Goal: Task Accomplishment & Management: Complete application form

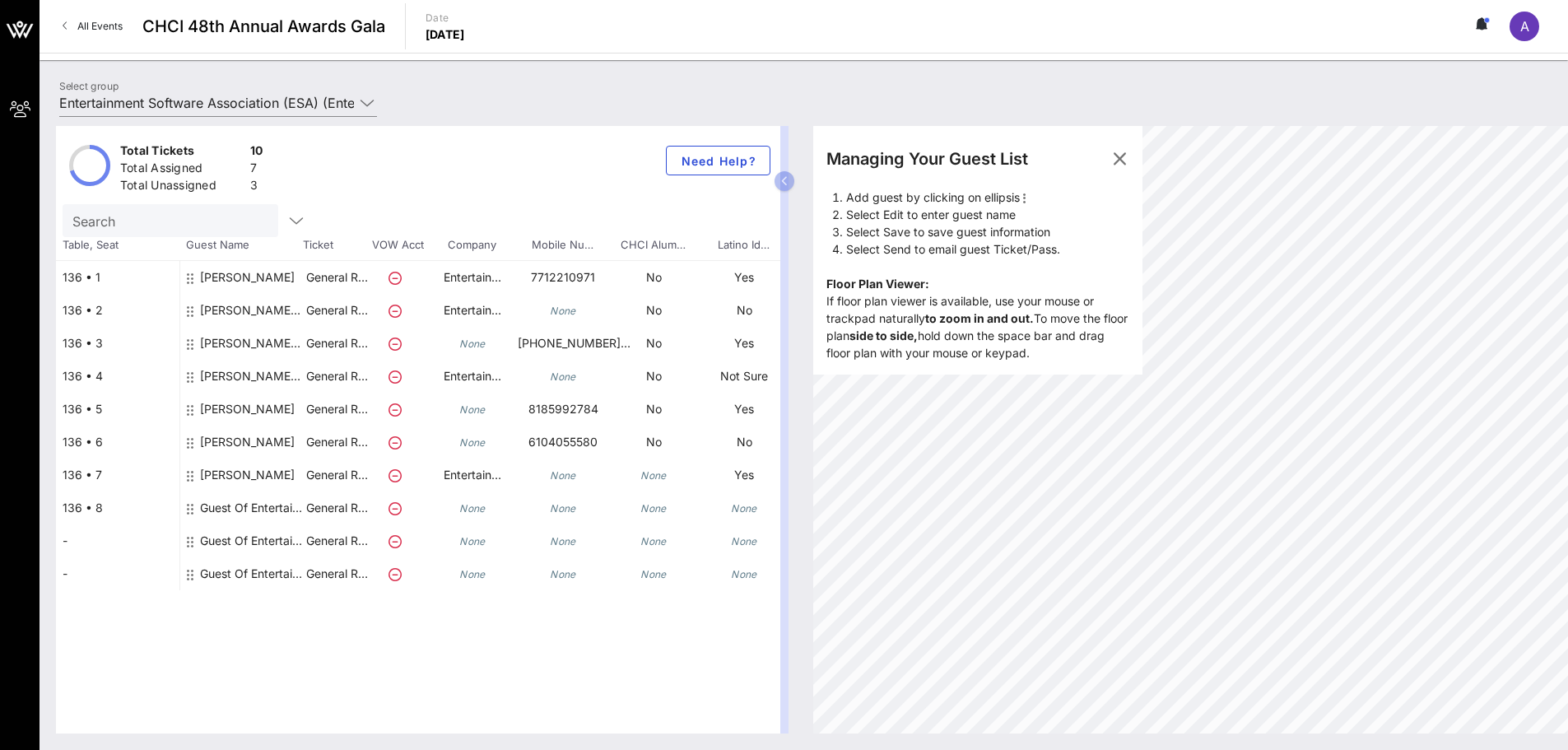
click at [288, 311] on div "[PERSON_NAME] Entertainment Software Association (ESA)" at bounding box center [252, 316] width 104 height 46
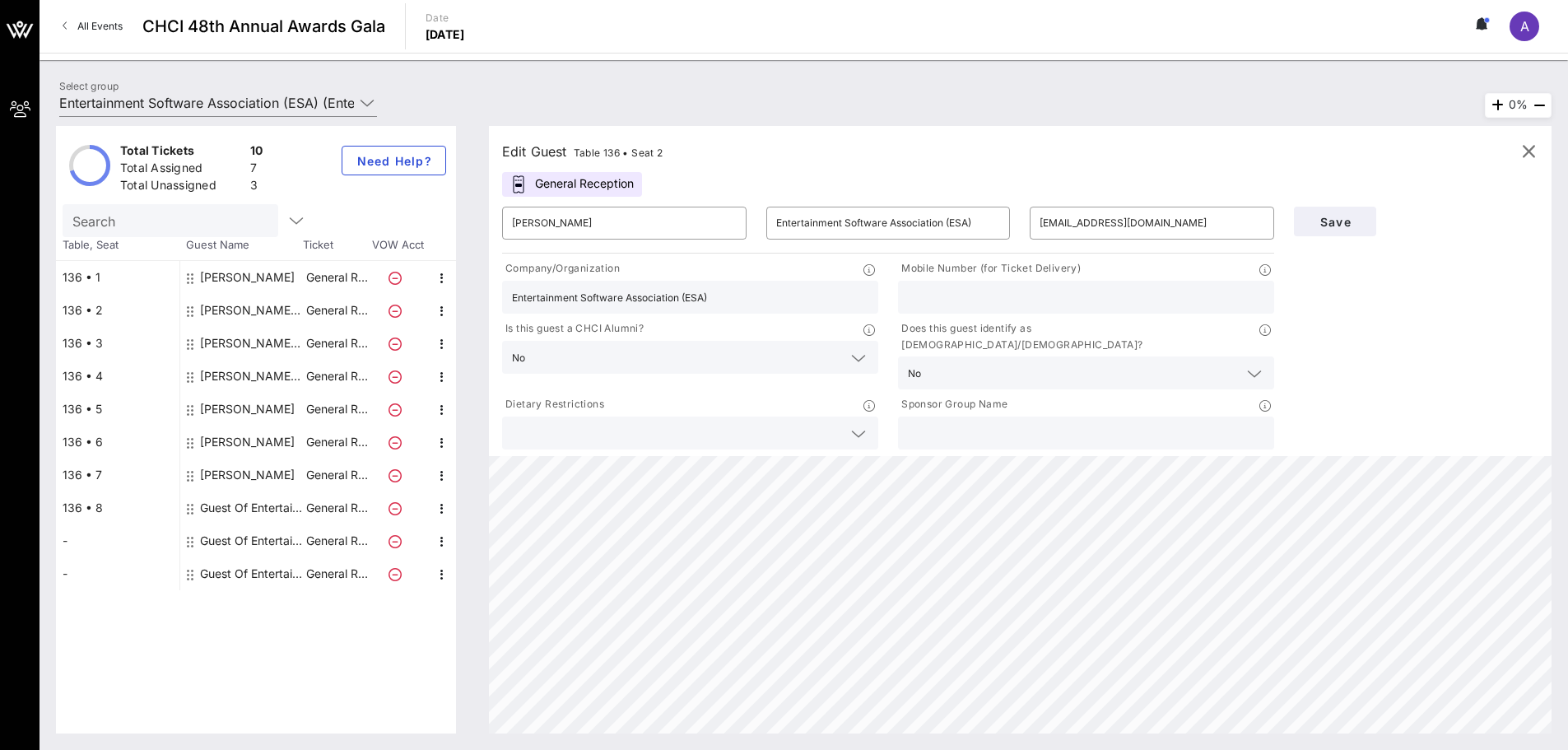
click at [250, 512] on div "Guest Of Entertainment Software Association (ESA)" at bounding box center [252, 507] width 104 height 33
type input "Guest Of"
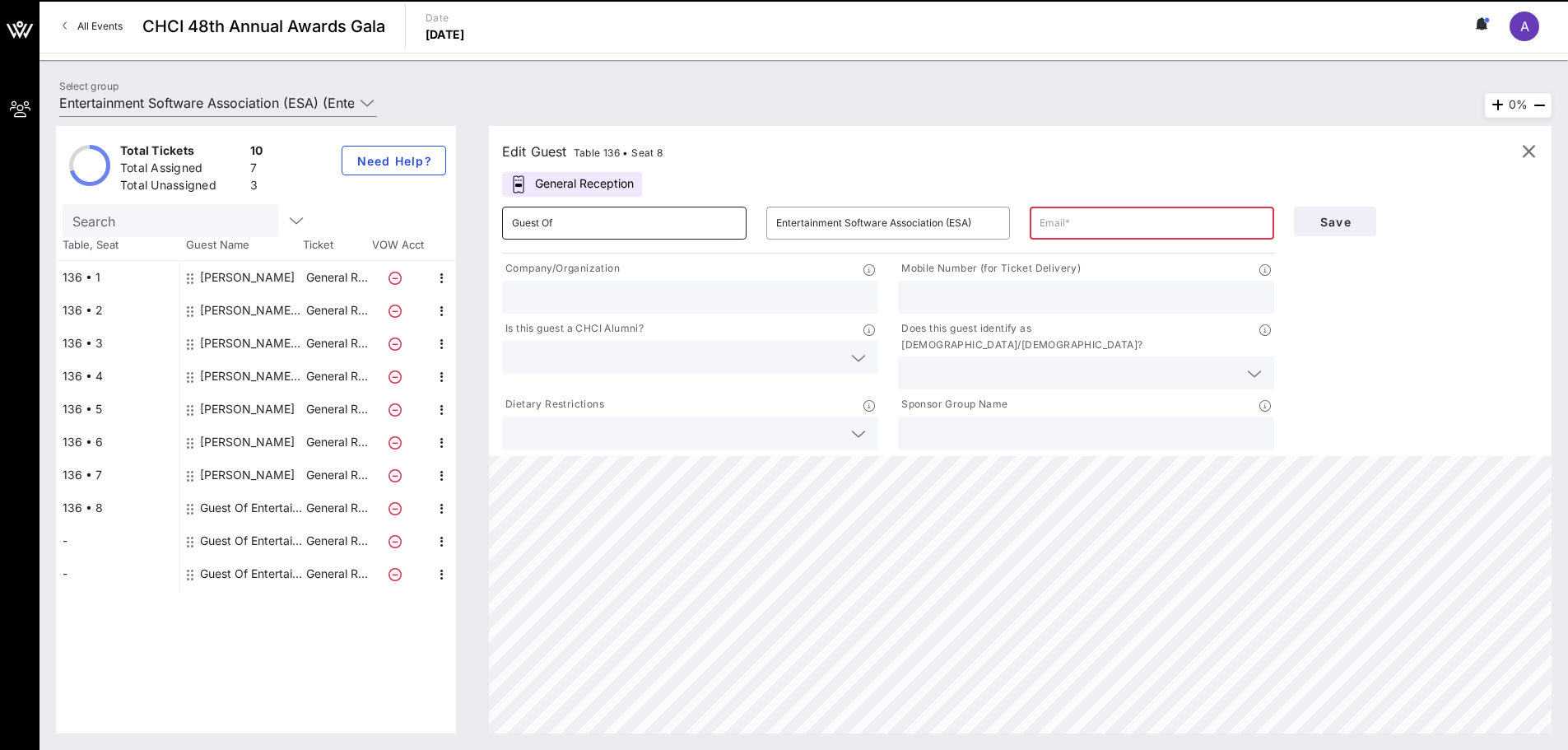
click at [577, 225] on input "Guest Of" at bounding box center [624, 223] width 225 height 26
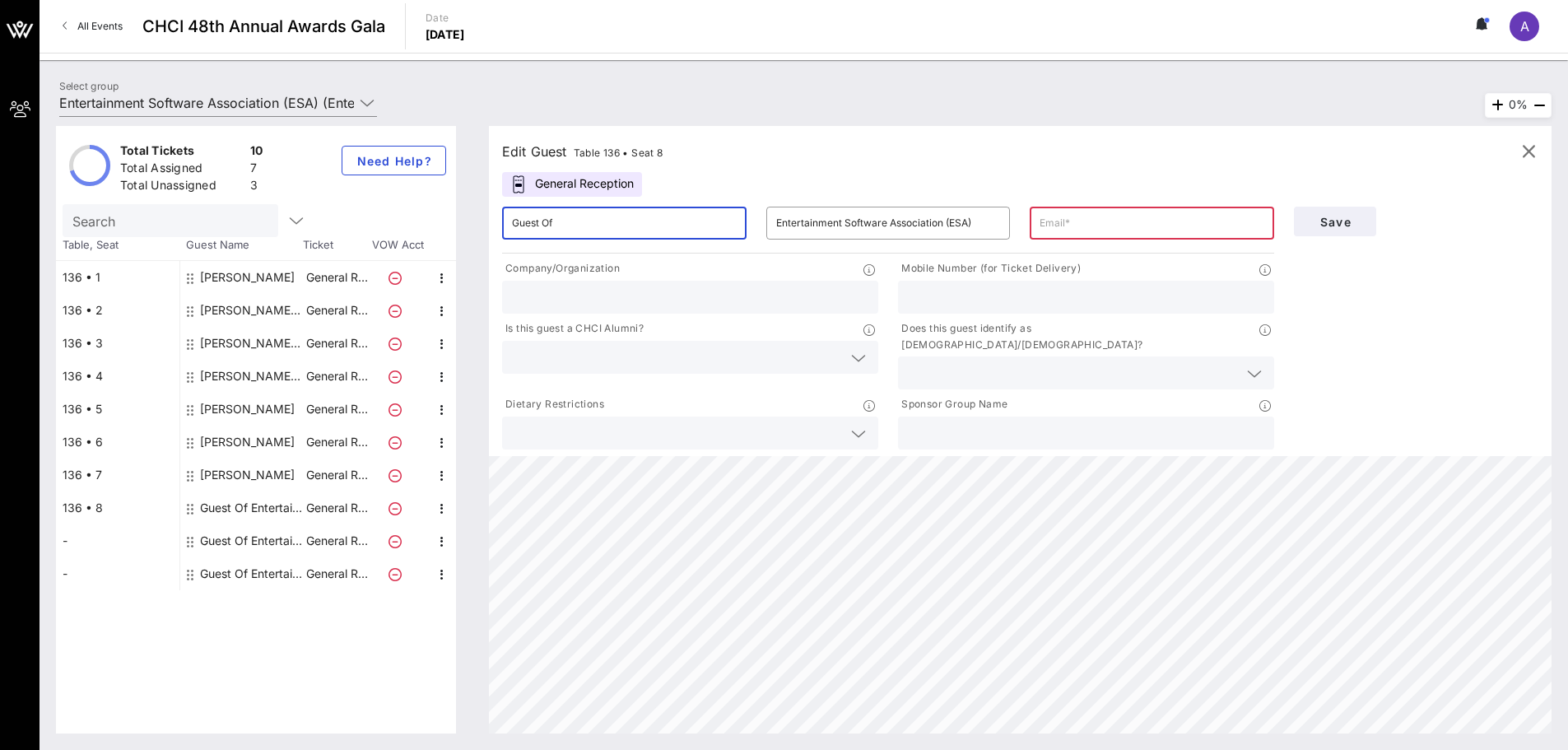
click at [577, 225] on input "Guest Of" at bounding box center [624, 223] width 225 height 26
drag, startPoint x: 603, startPoint y: 225, endPoint x: 424, endPoint y: 218, distance: 179.1
click at [422, 222] on div "Total Tickets 10 Total Assigned 7 Total Unassigned 3 Need Help? Search Table, S…" at bounding box center [804, 429] width 1496 height 608
paste input "[PERSON_NAME]"
drag, startPoint x: 586, startPoint y: 217, endPoint x: 542, endPoint y: 223, distance: 44.4
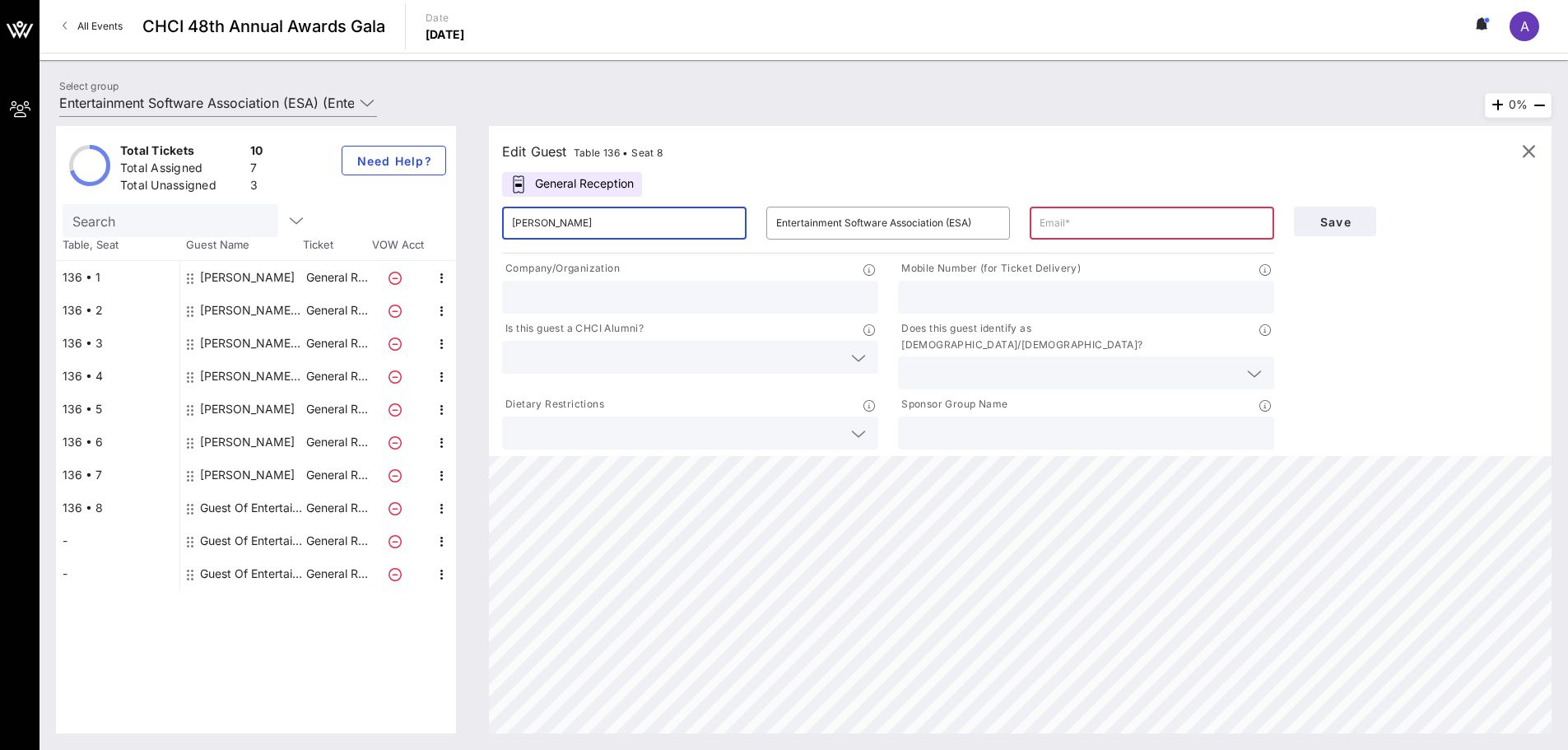
click at [542, 223] on input "[PERSON_NAME]" at bounding box center [624, 223] width 225 height 26
click at [1073, 225] on input "text" at bounding box center [1152, 223] width 225 height 26
click at [629, 222] on input "Mana" at bounding box center [624, 223] width 225 height 26
paste input "[PERSON_NAME]"
type input "[PERSON_NAME]"
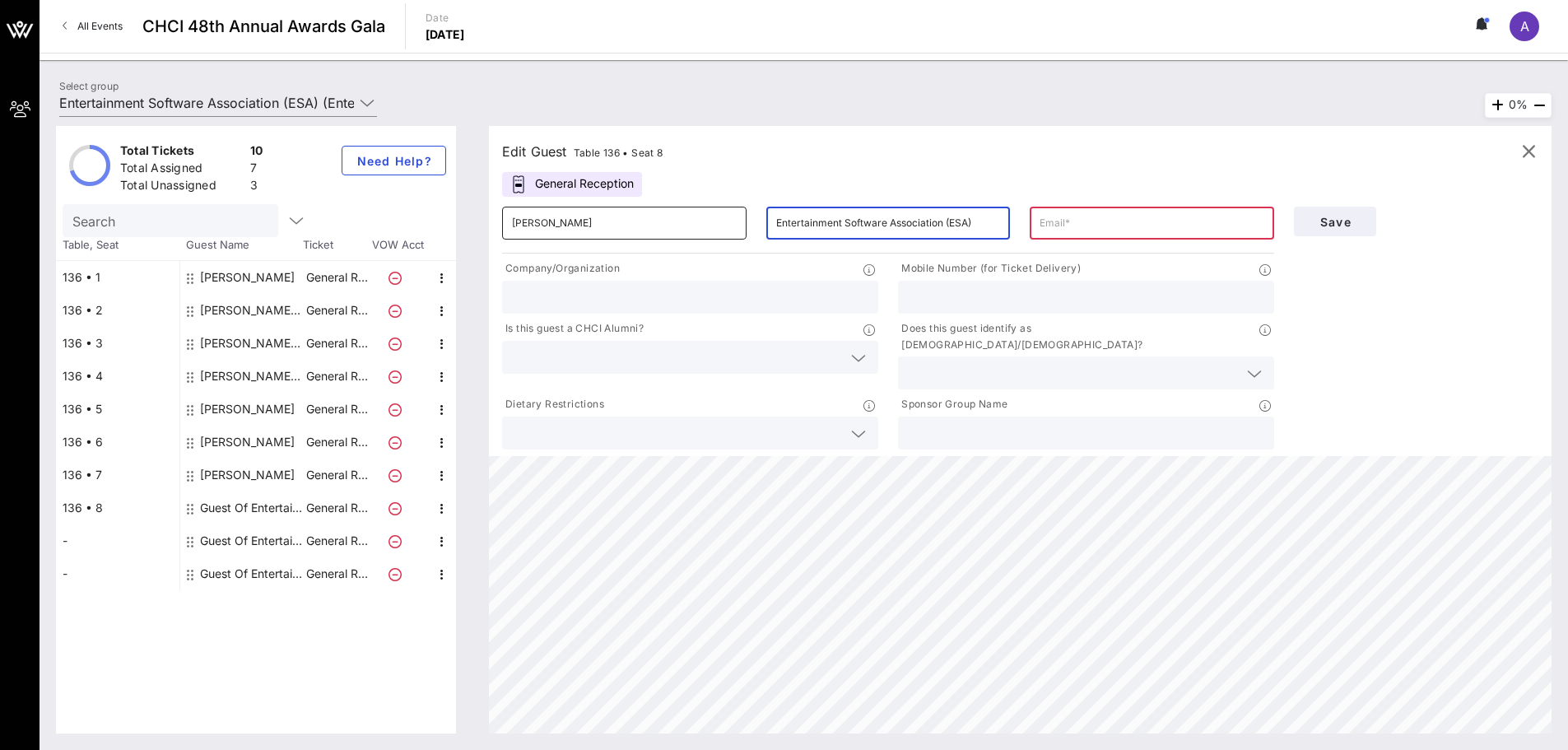
drag, startPoint x: 936, startPoint y: 228, endPoint x: 561, endPoint y: 231, distance: 375.0
click at [561, 231] on div "​ [PERSON_NAME] ​ Entertainment Software Association (ESA) ​" at bounding box center [888, 223] width 792 height 53
paste input "Office of Senator [PERSON_NAME]"
type input "Office of Senator [PERSON_NAME]"
click at [1170, 215] on input "text" at bounding box center [1152, 223] width 225 height 26
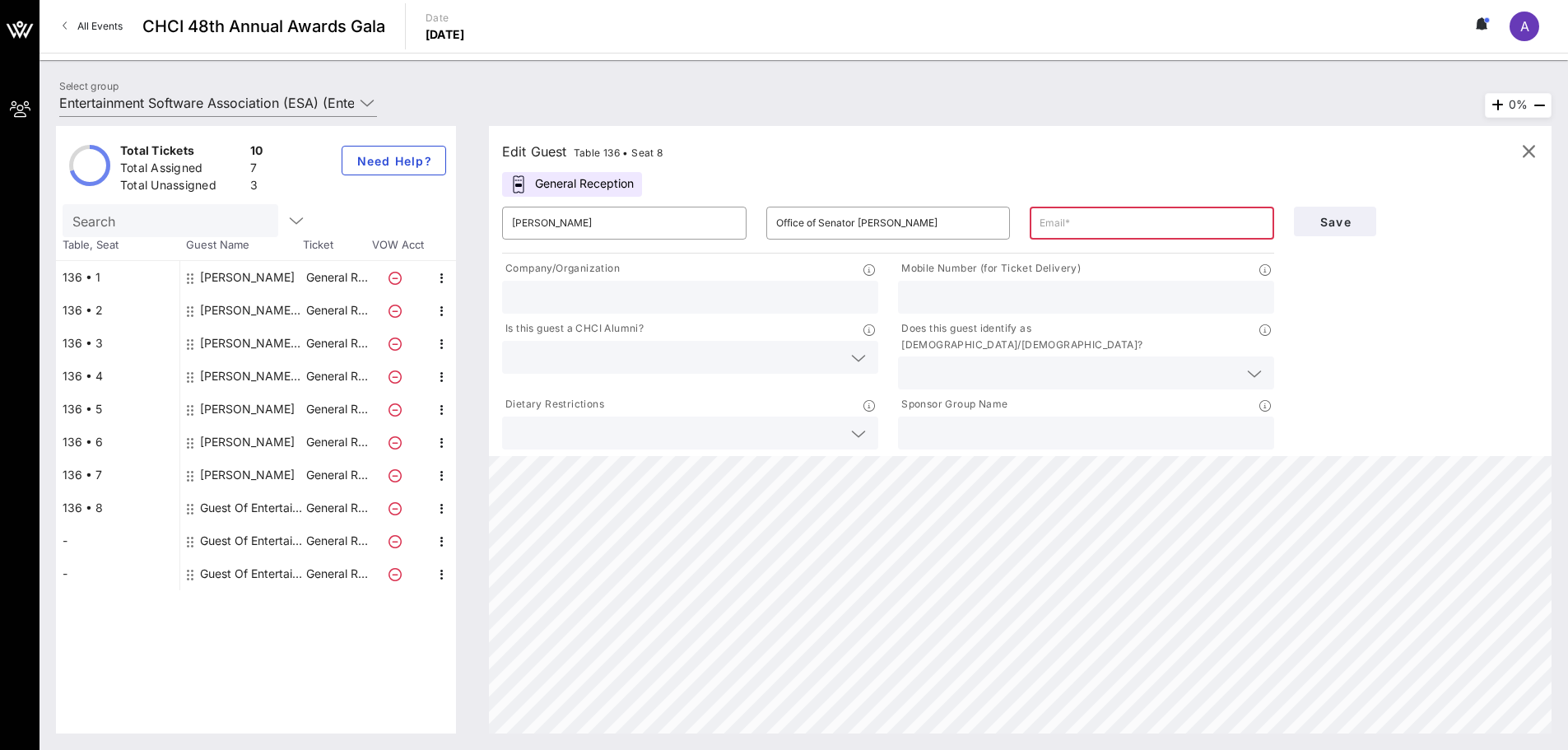
paste input "[PERSON_NAME], Mana (Judiciary-Dem) <[EMAIL_ADDRESS][DOMAIN_NAME]>"
drag, startPoint x: 1070, startPoint y: 223, endPoint x: 777, endPoint y: 211, distance: 293.2
click at [824, 223] on div "​ [PERSON_NAME] ​ Office of Senator [PERSON_NAME] ​ [PERSON_NAME], Mana (Judici…" at bounding box center [888, 223] width 792 height 53
drag, startPoint x: 1191, startPoint y: 222, endPoint x: 864, endPoint y: 224, distance: 327.0
click at [873, 224] on div "​ [PERSON_NAME] ​ Office of Senator [PERSON_NAME] ​ [PERSON_NAME], Mana (Judici…" at bounding box center [888, 223] width 792 height 53
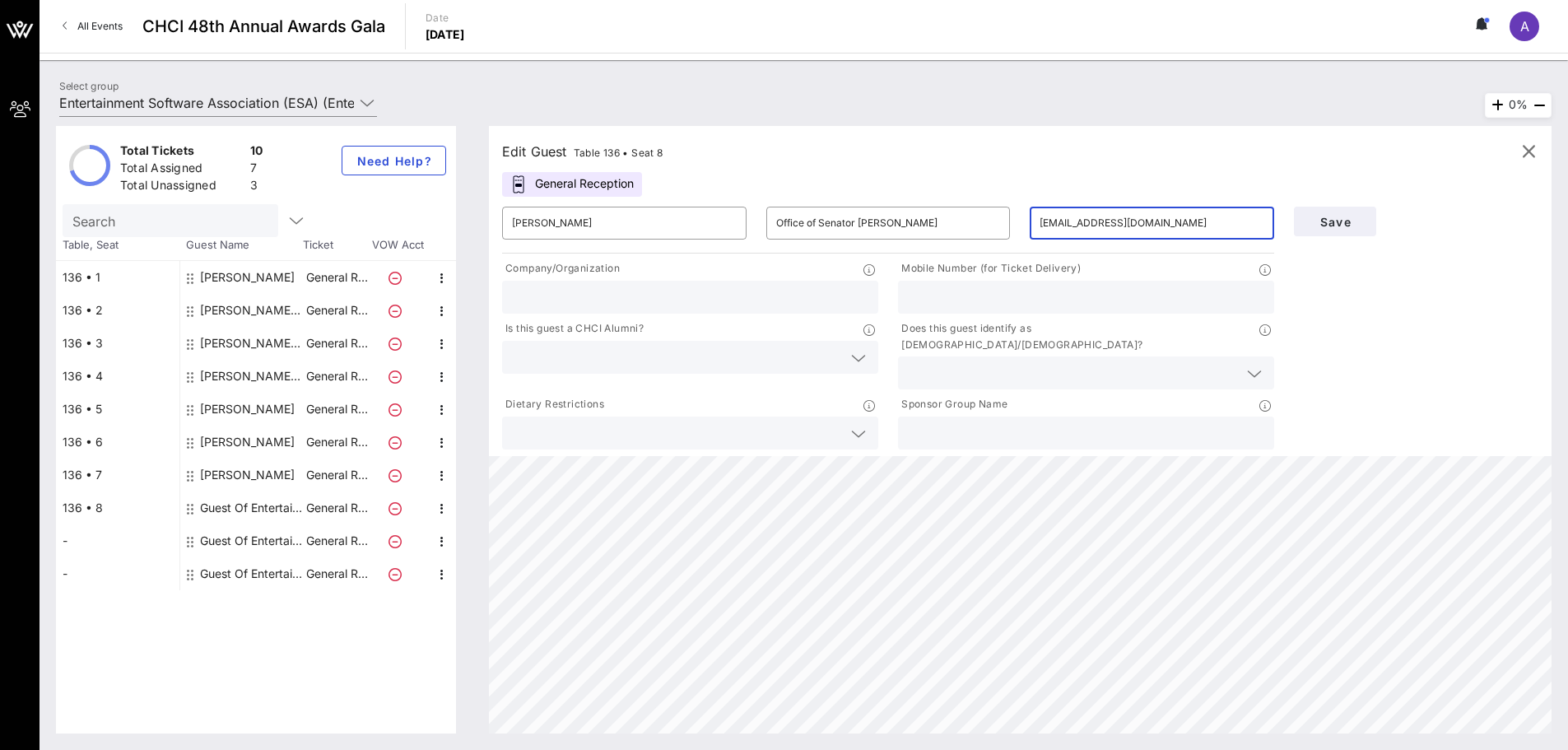
type input "[EMAIL_ADDRESS][DOMAIN_NAME]"
click at [844, 301] on input "text" at bounding box center [690, 297] width 357 height 22
drag, startPoint x: 929, startPoint y: 221, endPoint x: 667, endPoint y: 212, distance: 262.2
click at [667, 212] on div "​ [PERSON_NAME] ​ Office of Senator [PERSON_NAME] ​ [EMAIL_ADDRESS][DOMAIN_NAME]" at bounding box center [888, 223] width 792 height 53
click at [700, 302] on input "text" at bounding box center [690, 297] width 357 height 22
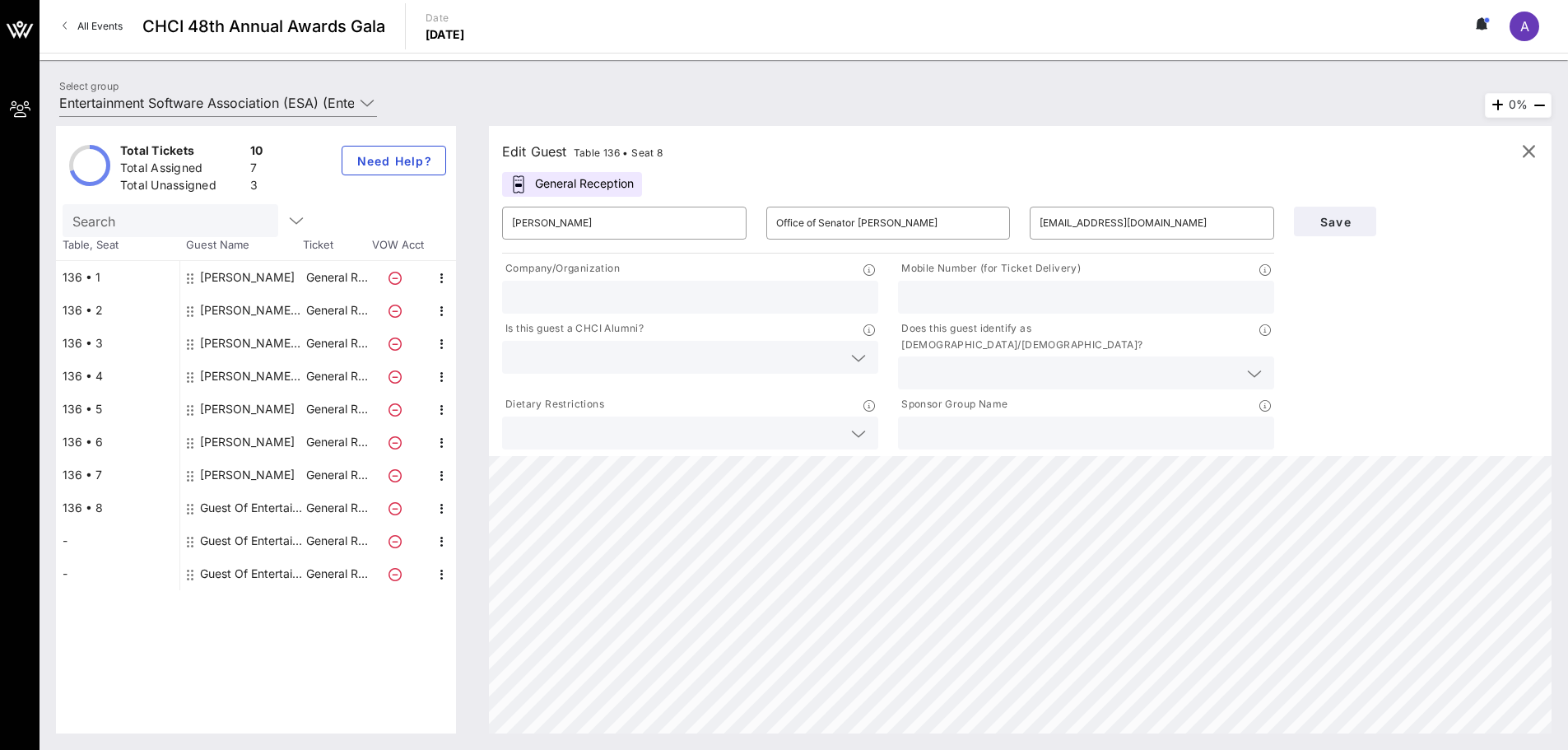
paste input "Office of Senator [PERSON_NAME]"
type input "Office of Senator [PERSON_NAME]"
click at [727, 357] on input "text" at bounding box center [677, 357] width 330 height 22
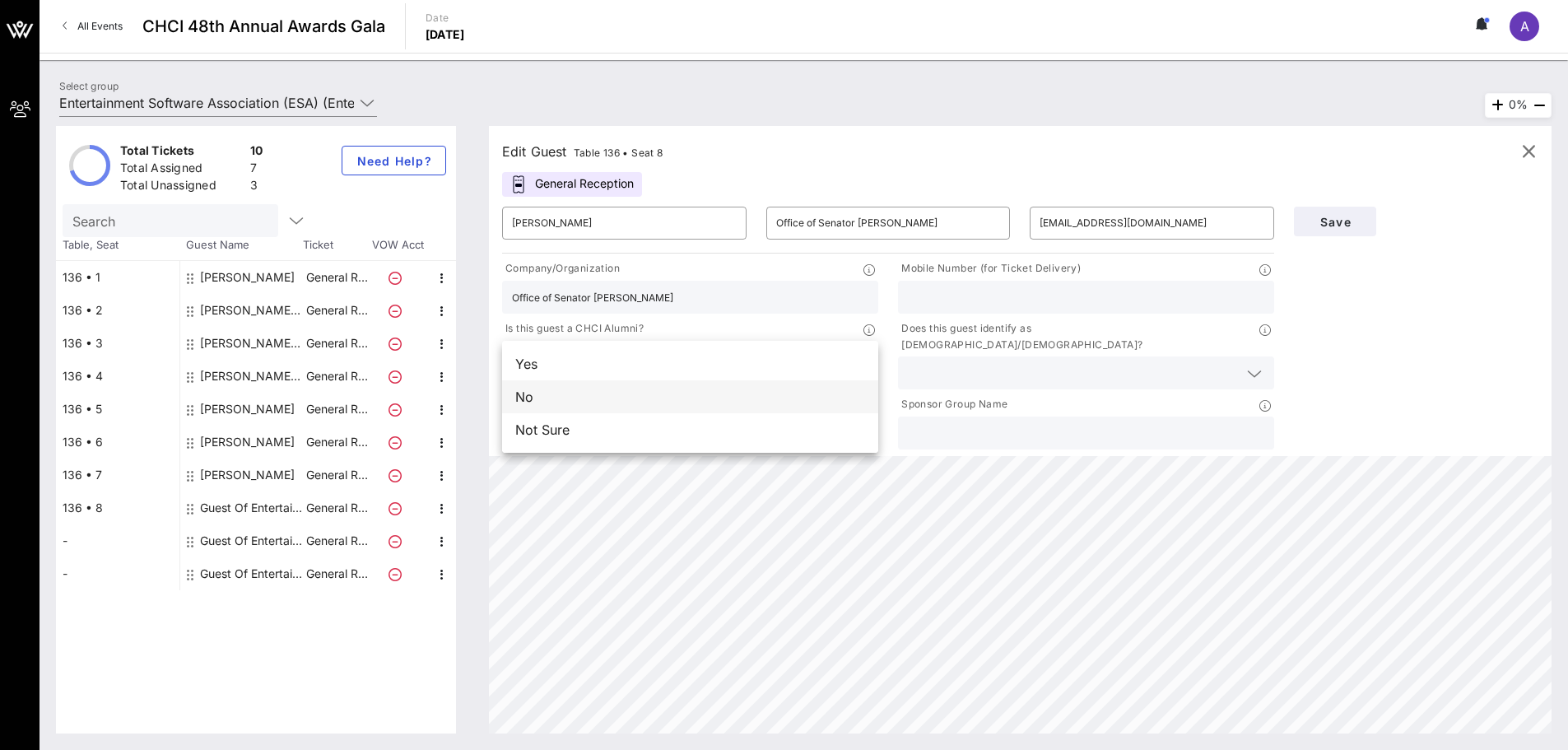
click at [622, 384] on div "No" at bounding box center [690, 397] width 376 height 33
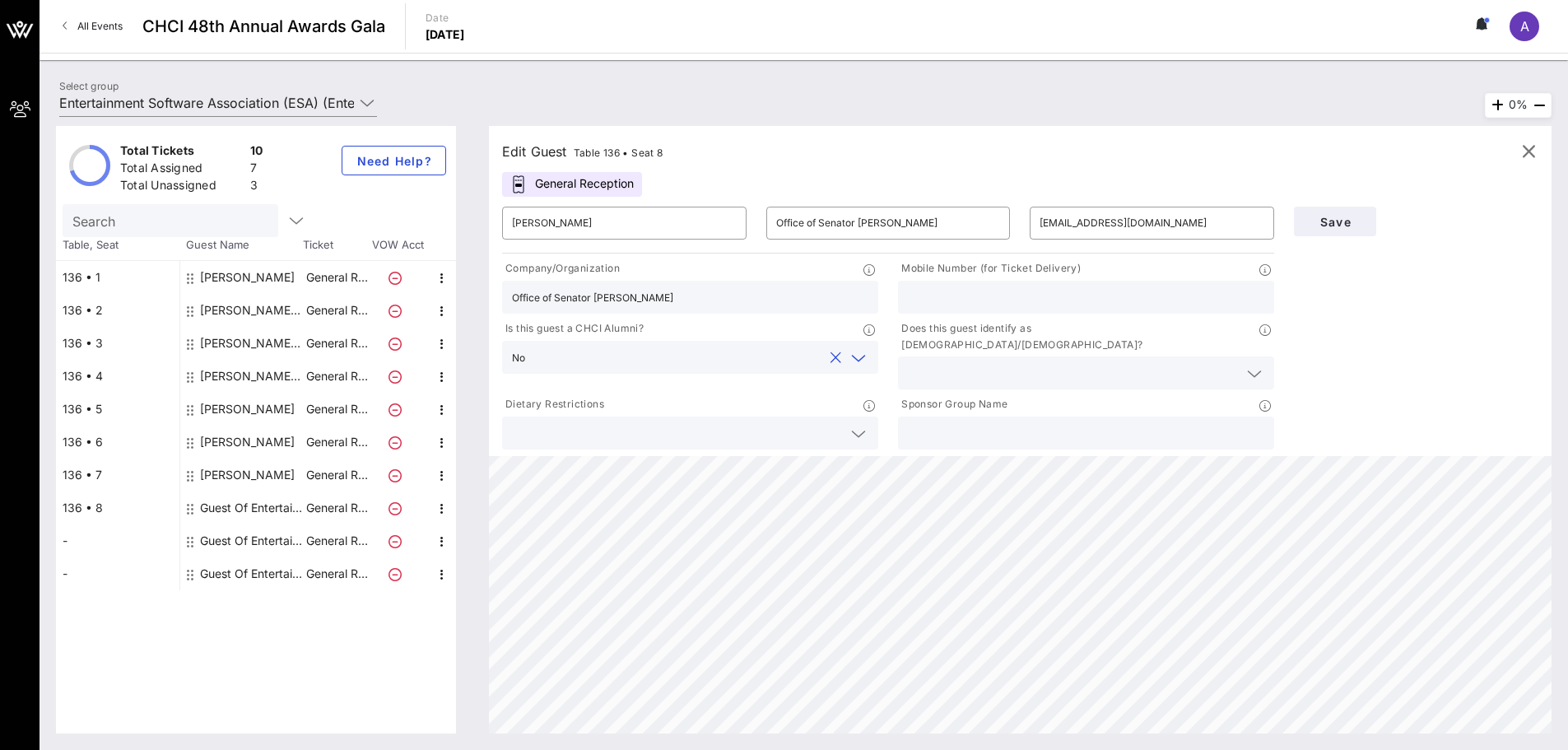
click at [832, 433] on div at bounding box center [690, 433] width 357 height 33
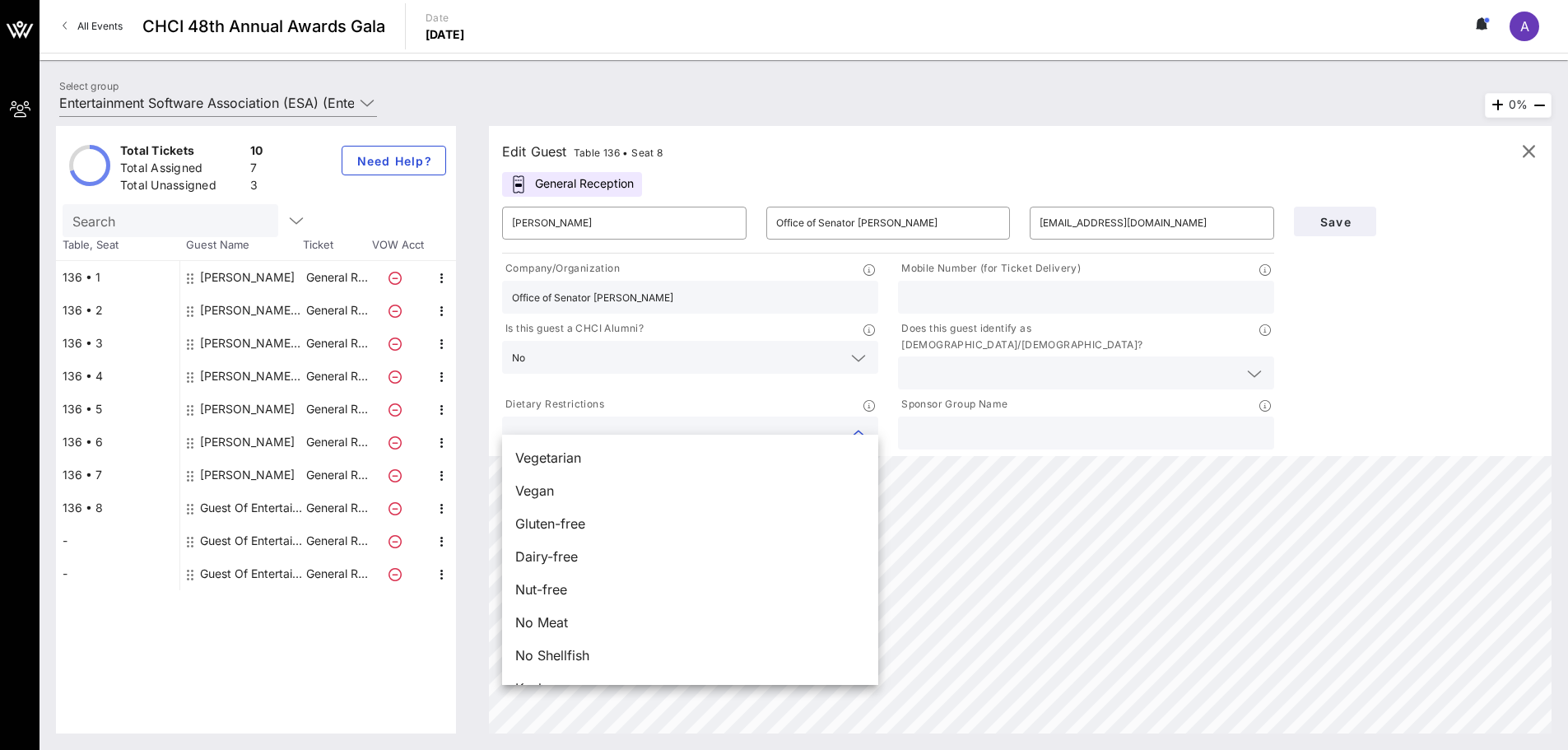
click at [825, 422] on input "text" at bounding box center [677, 433] width 330 height 22
click at [1138, 362] on input "text" at bounding box center [1073, 373] width 330 height 22
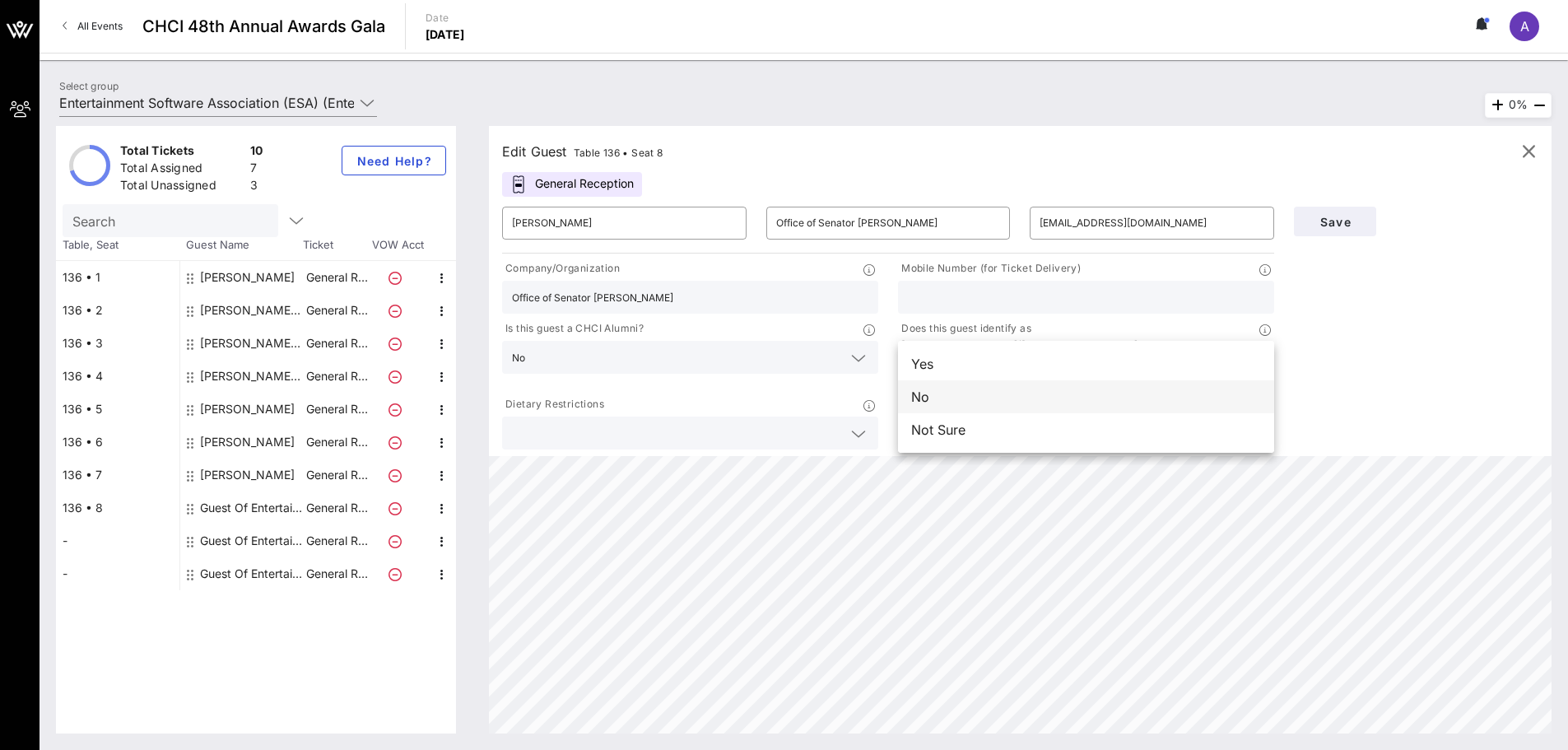
click at [1031, 386] on div "No" at bounding box center [1086, 397] width 376 height 33
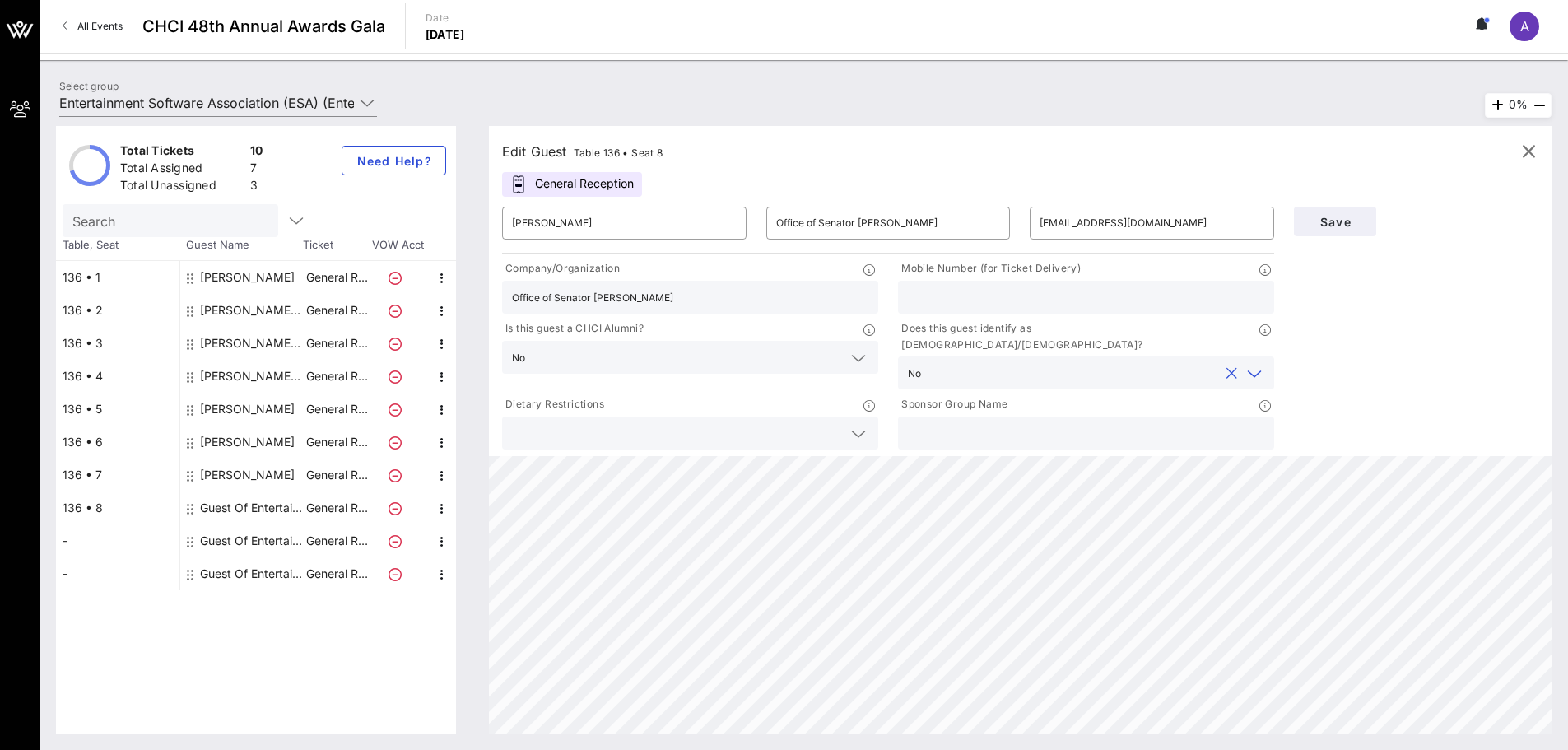
click at [1378, 214] on div "Save" at bounding box center [1416, 221] width 264 height 49
click at [1360, 216] on span "Save" at bounding box center [1335, 222] width 56 height 14
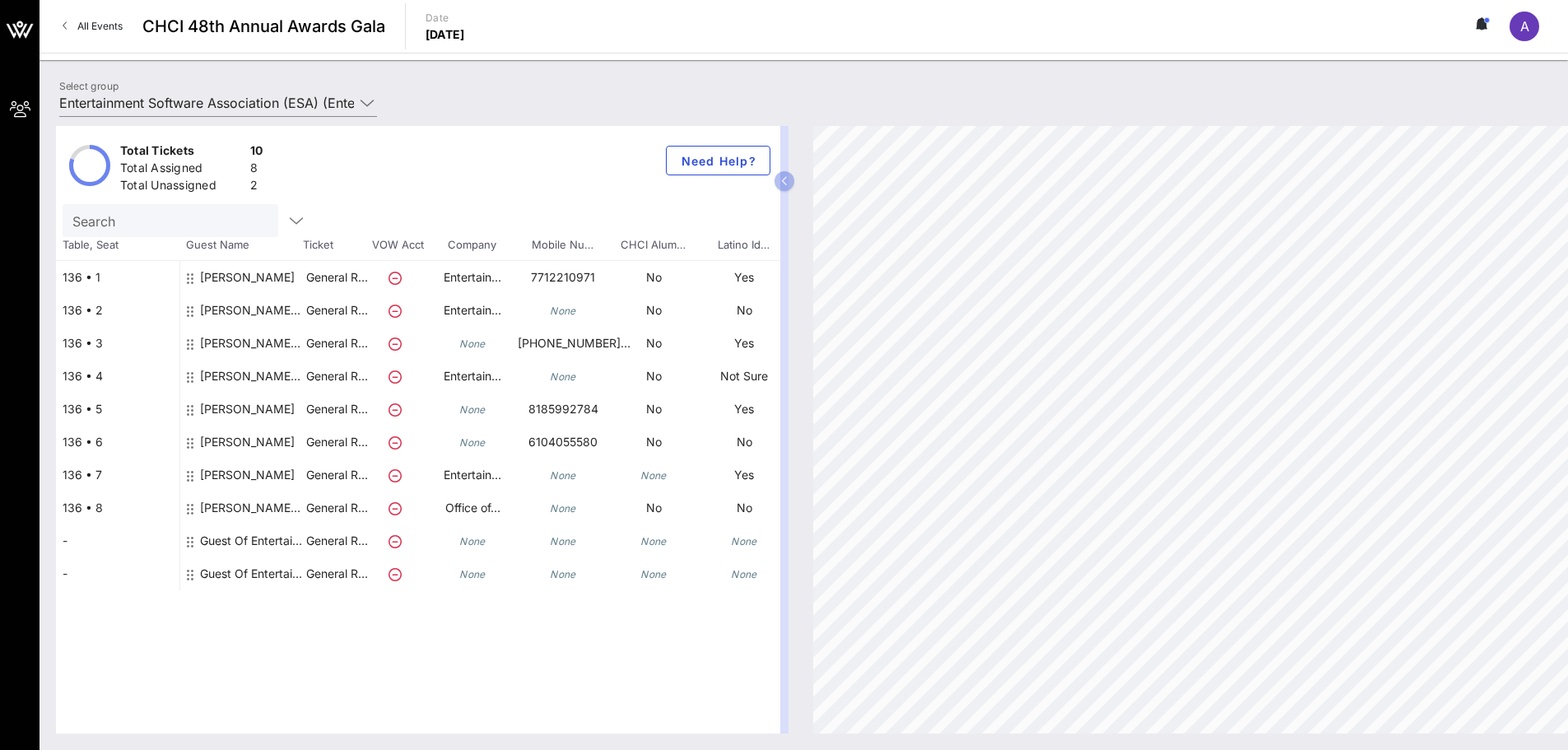
click at [251, 507] on div "[PERSON_NAME] Office of Senator [PERSON_NAME]" at bounding box center [252, 514] width 104 height 46
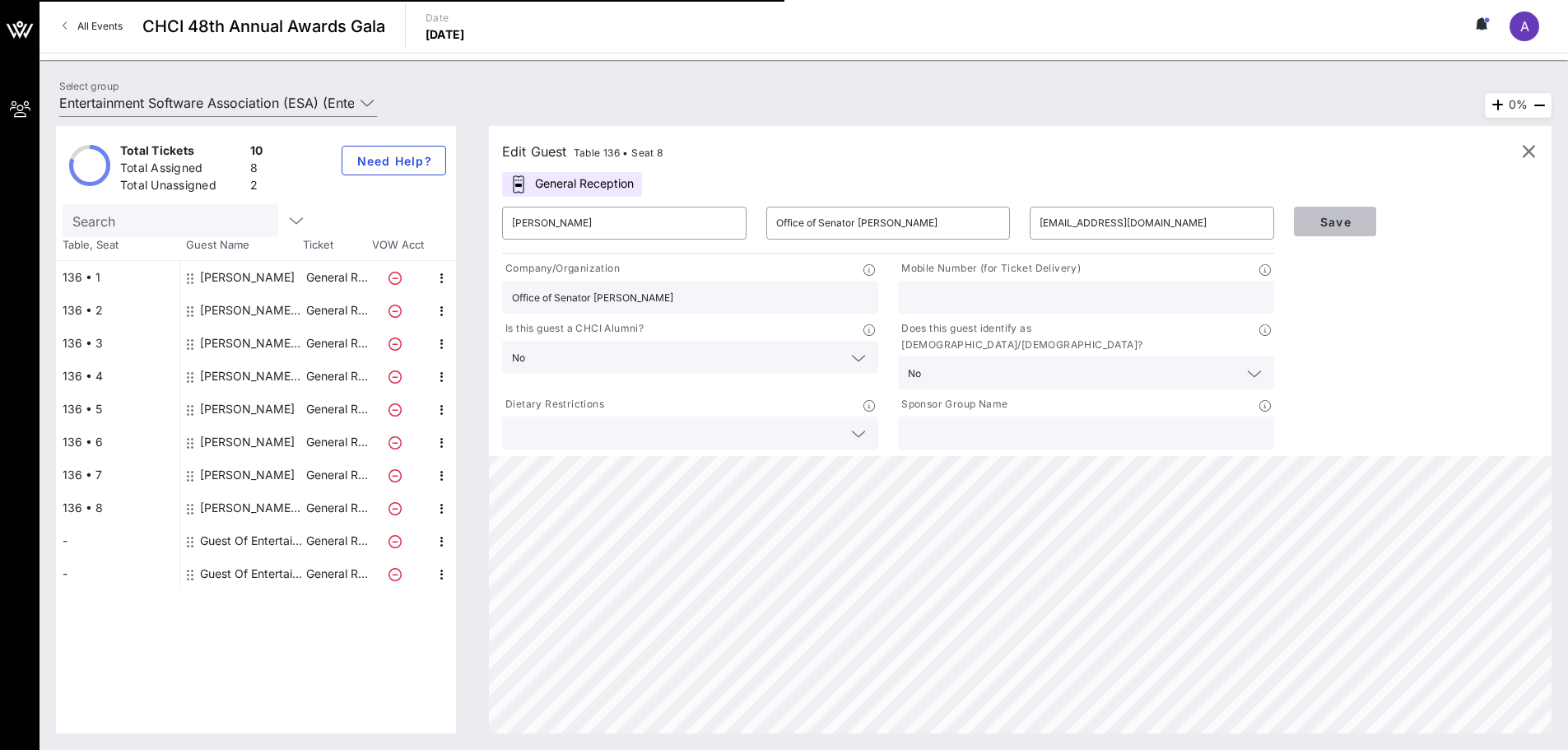
click at [1343, 220] on span "Save" at bounding box center [1335, 222] width 56 height 14
